Goal: Navigation & Orientation: Find specific page/section

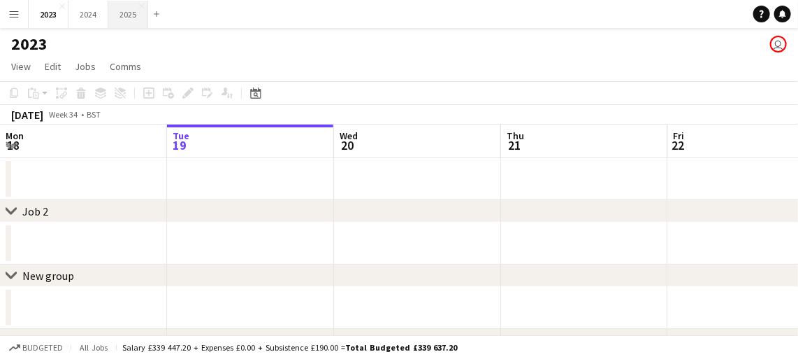
click at [121, 10] on button "2025 Close" at bounding box center [128, 14] width 40 height 27
